Goal: Navigation & Orientation: Find specific page/section

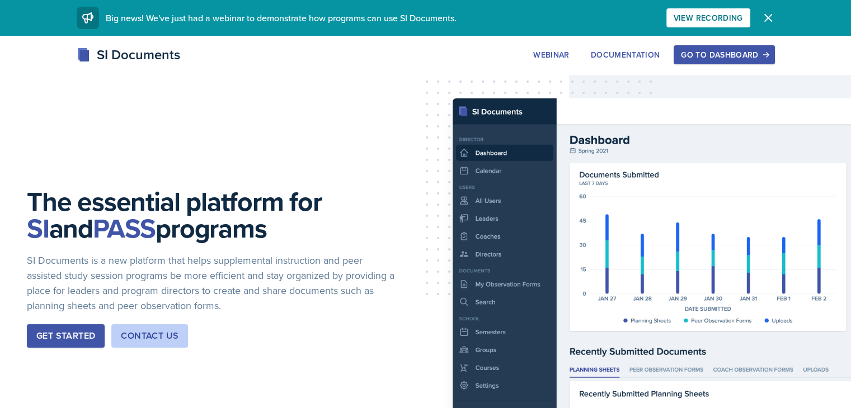
click at [767, 52] on div "Go to Dashboard" at bounding box center [724, 54] width 86 height 9
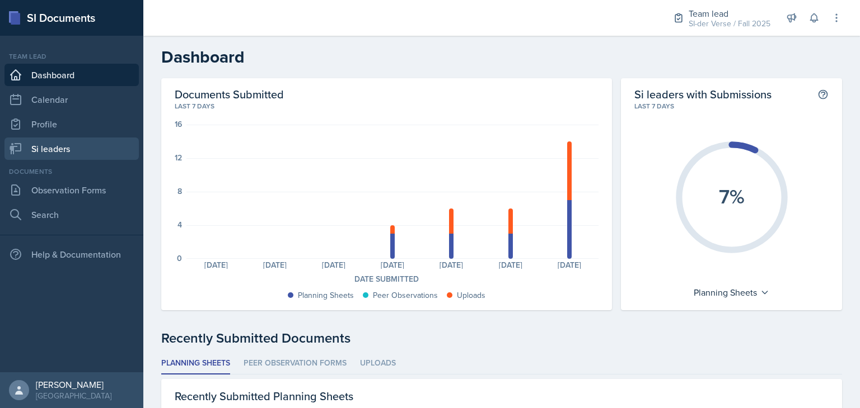
click at [90, 153] on link "Si leaders" at bounding box center [71, 149] width 134 height 22
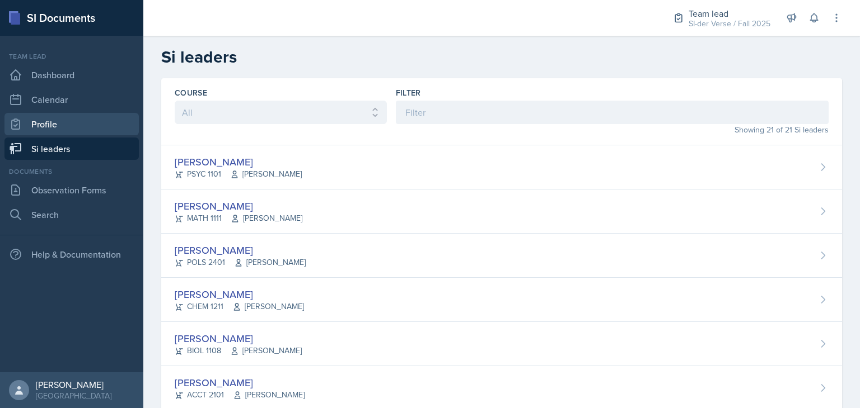
click at [67, 130] on link "Profile" at bounding box center [71, 124] width 134 height 22
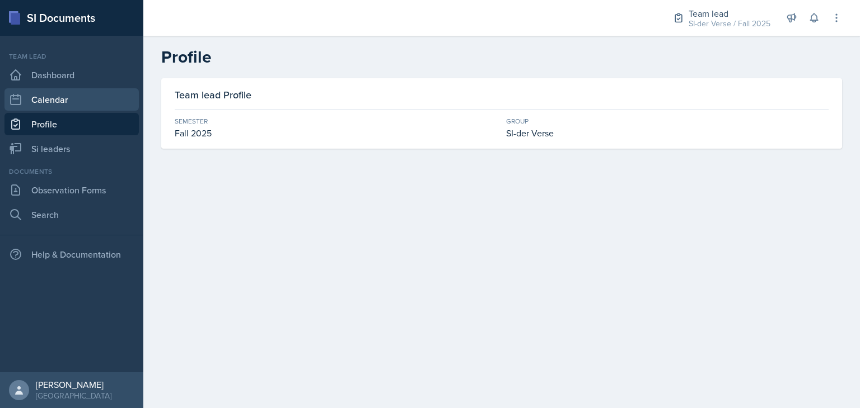
click at [58, 104] on link "Calendar" at bounding box center [71, 99] width 134 height 22
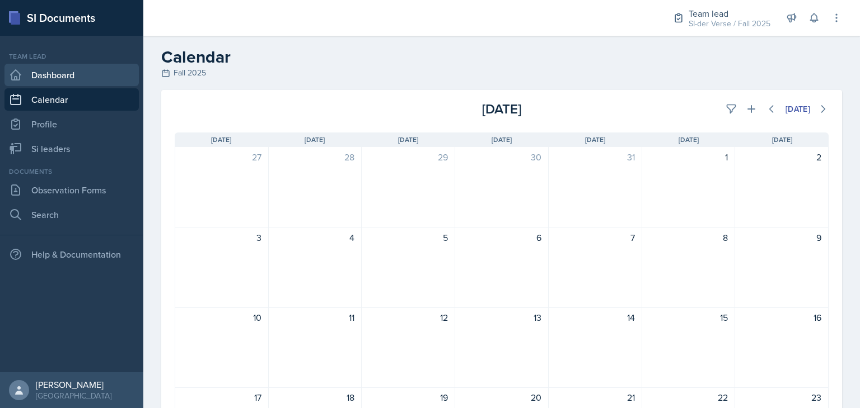
click at [65, 79] on link "Dashboard" at bounding box center [71, 75] width 134 height 22
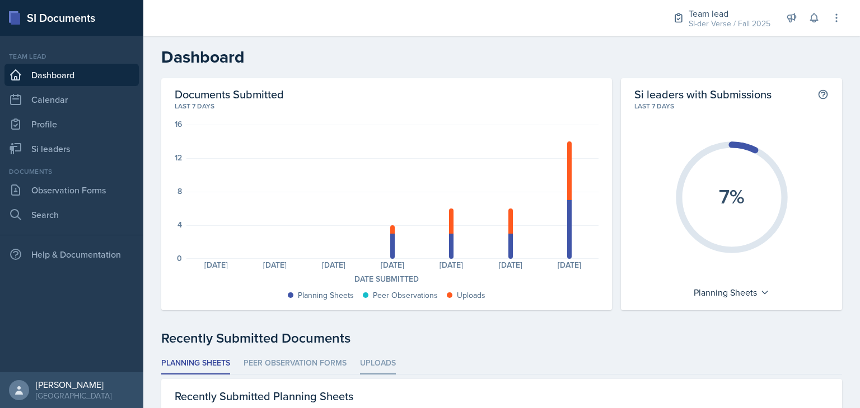
click at [375, 356] on li "Uploads" at bounding box center [378, 364] width 36 height 22
click at [194, 372] on li "Planning Sheets" at bounding box center [195, 364] width 69 height 22
click at [51, 145] on link "Si leaders" at bounding box center [71, 149] width 134 height 22
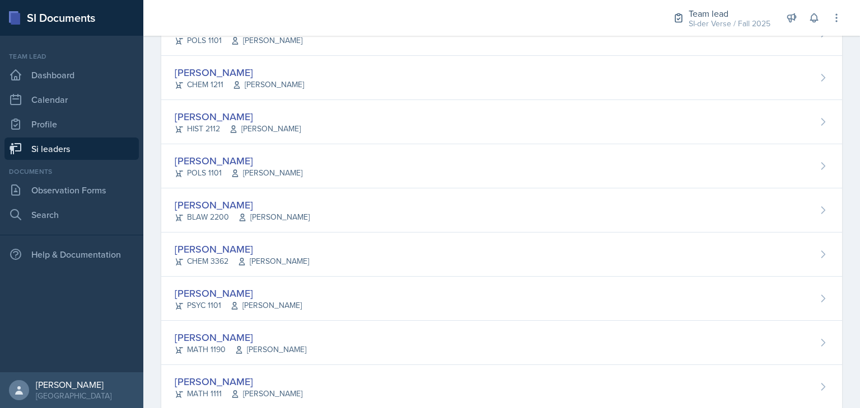
scroll to position [491, 0]
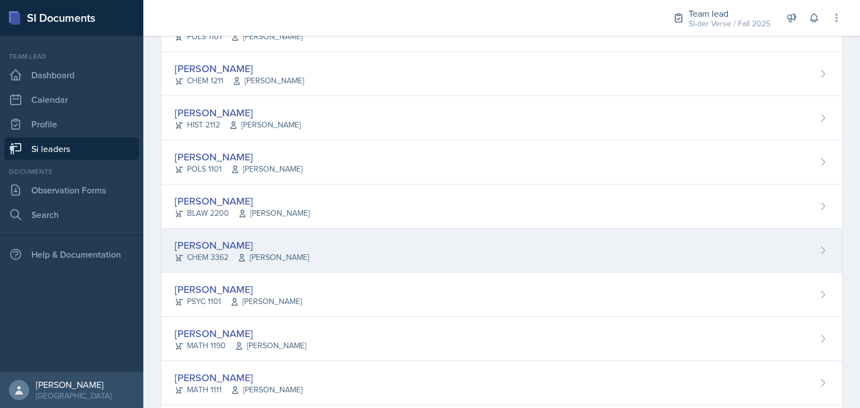
click at [223, 238] on div "[PERSON_NAME]" at bounding box center [242, 245] width 134 height 15
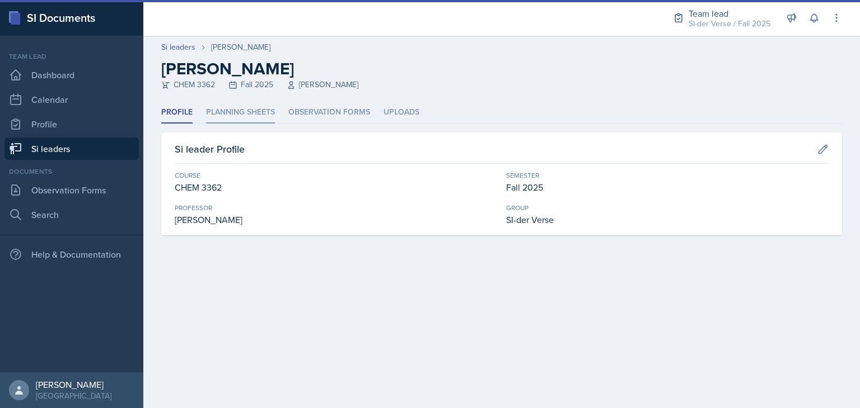
click at [244, 111] on li "Planning Sheets" at bounding box center [240, 113] width 69 height 22
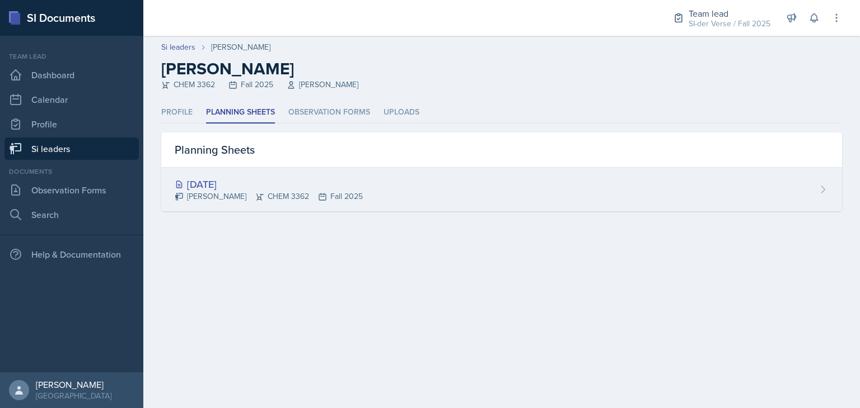
click at [829, 187] on div "[DATE] [PERSON_NAME] CHEM 3362 Fall 2025" at bounding box center [501, 190] width 680 height 44
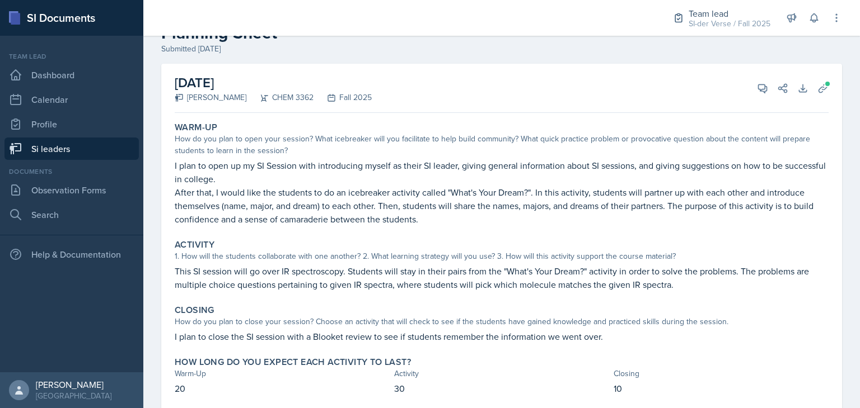
scroll to position [36, 0]
click at [72, 79] on link "Dashboard" at bounding box center [71, 75] width 134 height 22
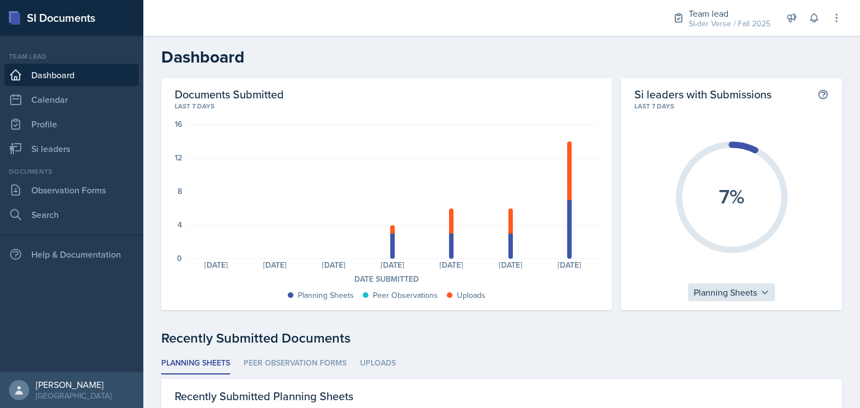
click at [710, 298] on div "Planning Sheets" at bounding box center [731, 293] width 87 height 18
click at [705, 294] on div "Planning Sheets" at bounding box center [731, 293] width 87 height 18
